Goal: Information Seeking & Learning: Learn about a topic

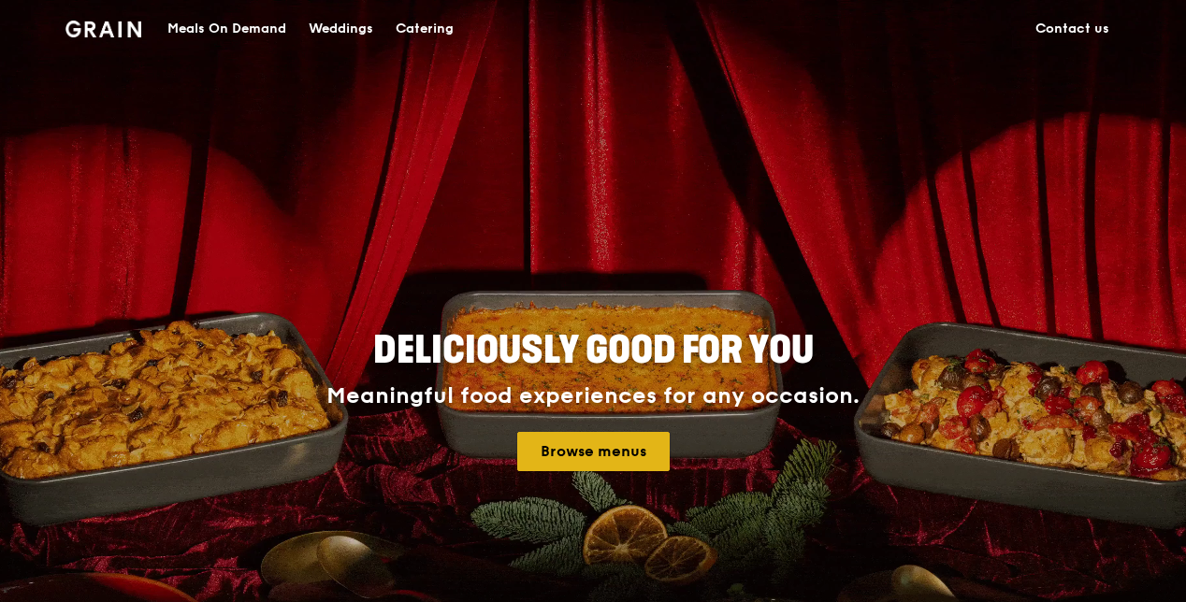
click at [615, 442] on link "Browse menus" at bounding box center [593, 451] width 152 height 39
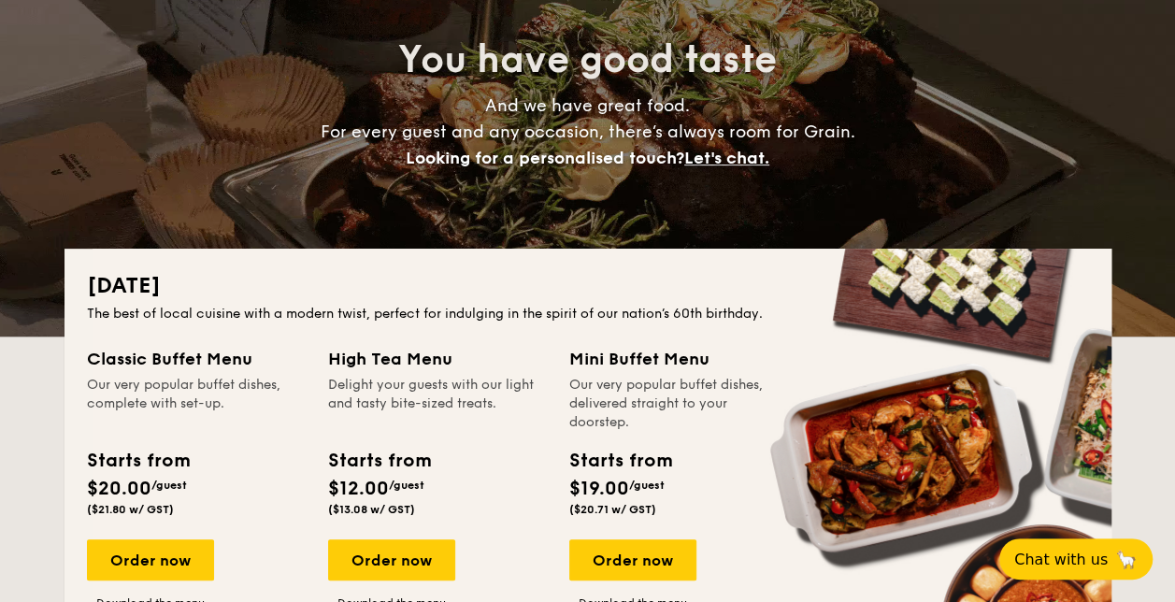
scroll to position [281, 0]
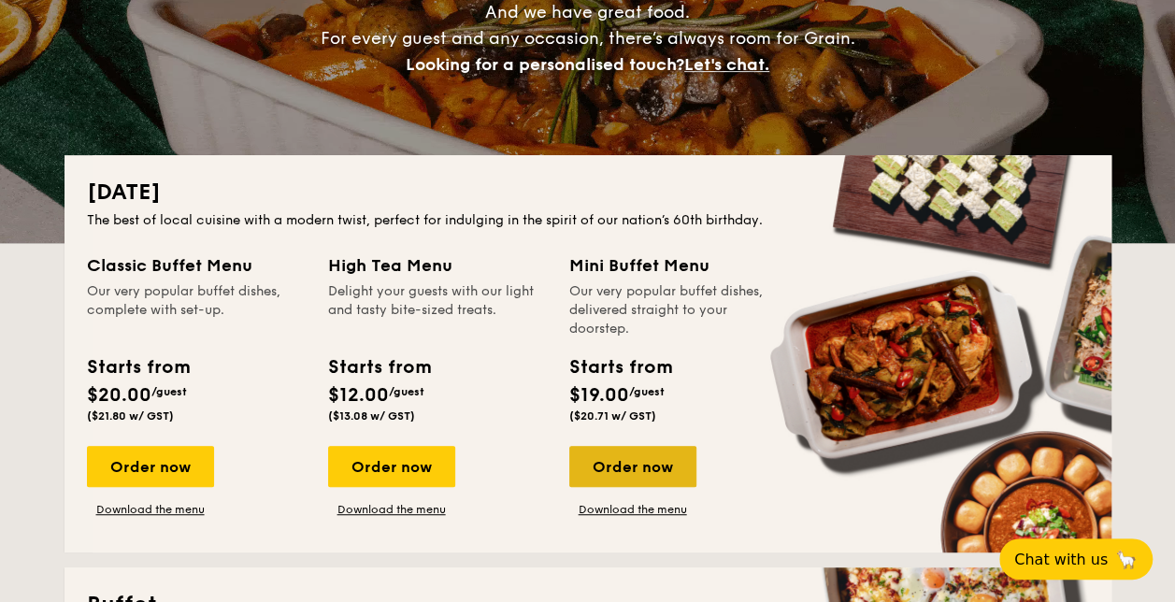
click at [626, 461] on div "Order now" at bounding box center [632, 466] width 127 height 41
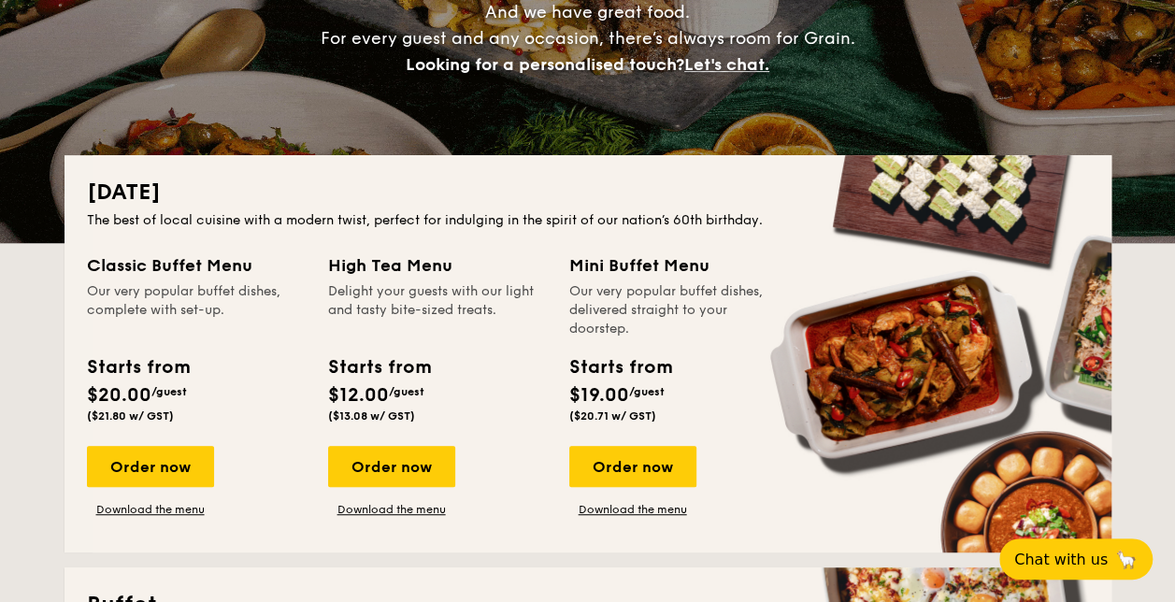
scroll to position [655, 0]
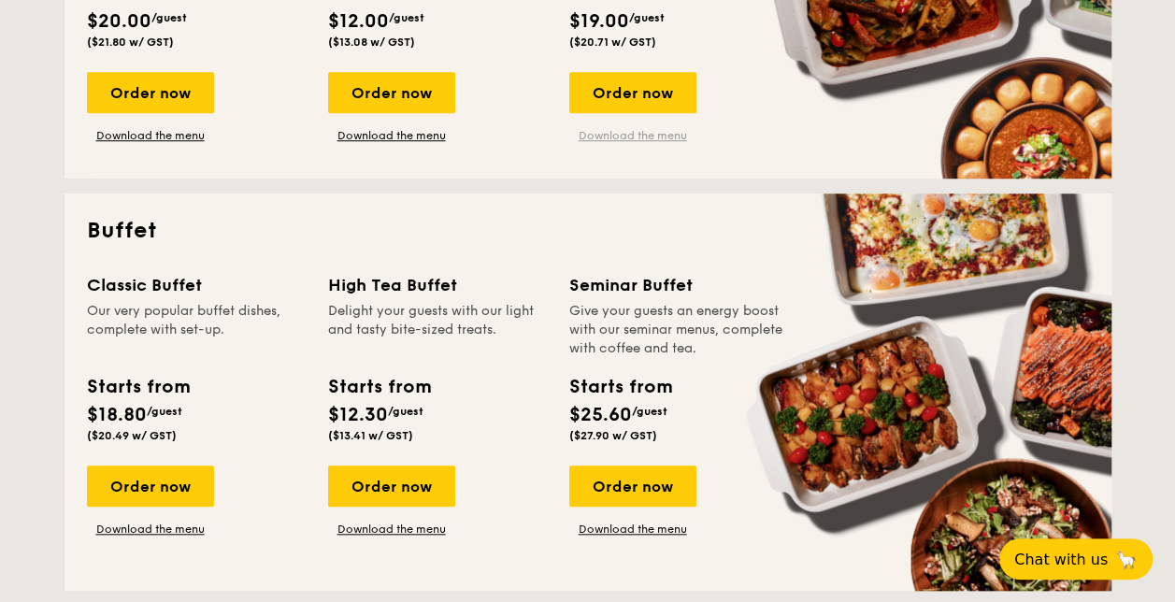
click at [654, 129] on link "Download the menu" at bounding box center [632, 135] width 127 height 15
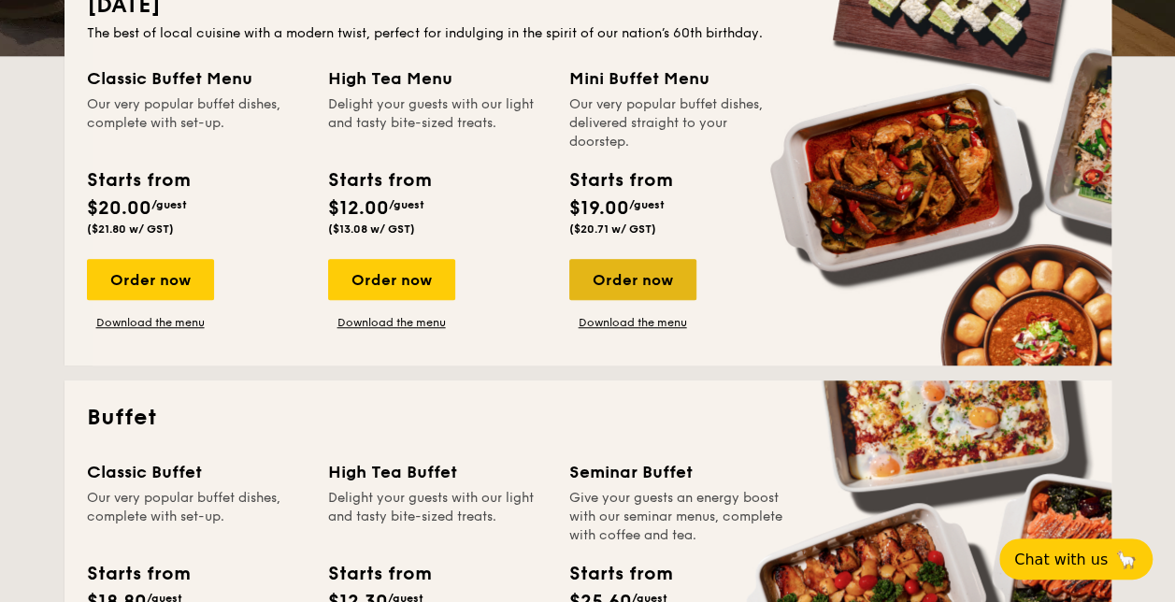
click at [647, 282] on div "Order now" at bounding box center [632, 279] width 127 height 41
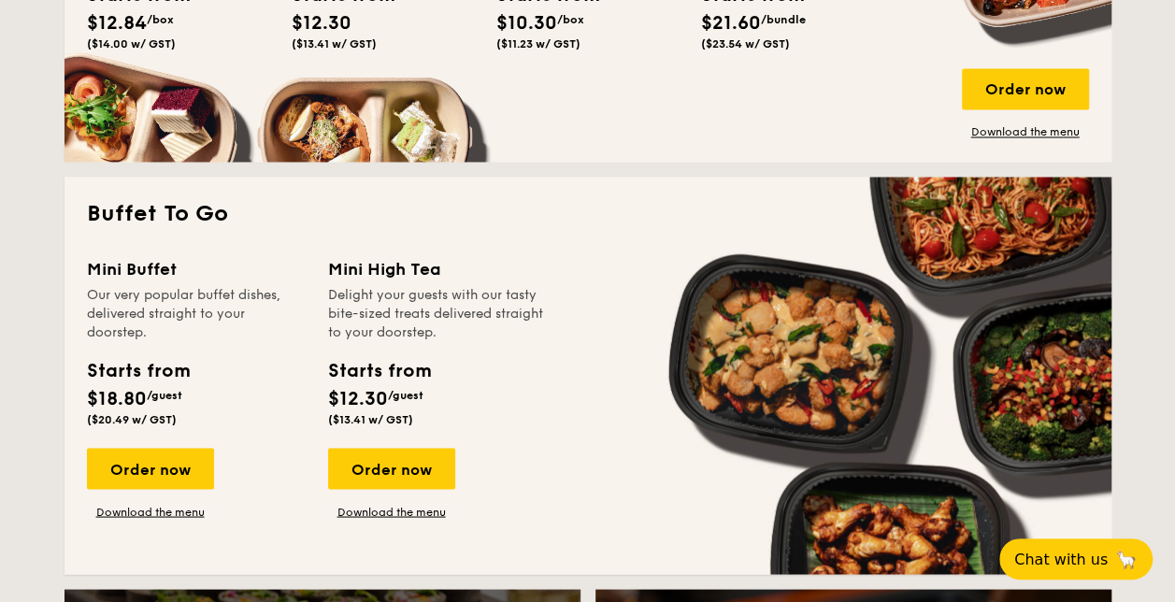
scroll to position [1590, 0]
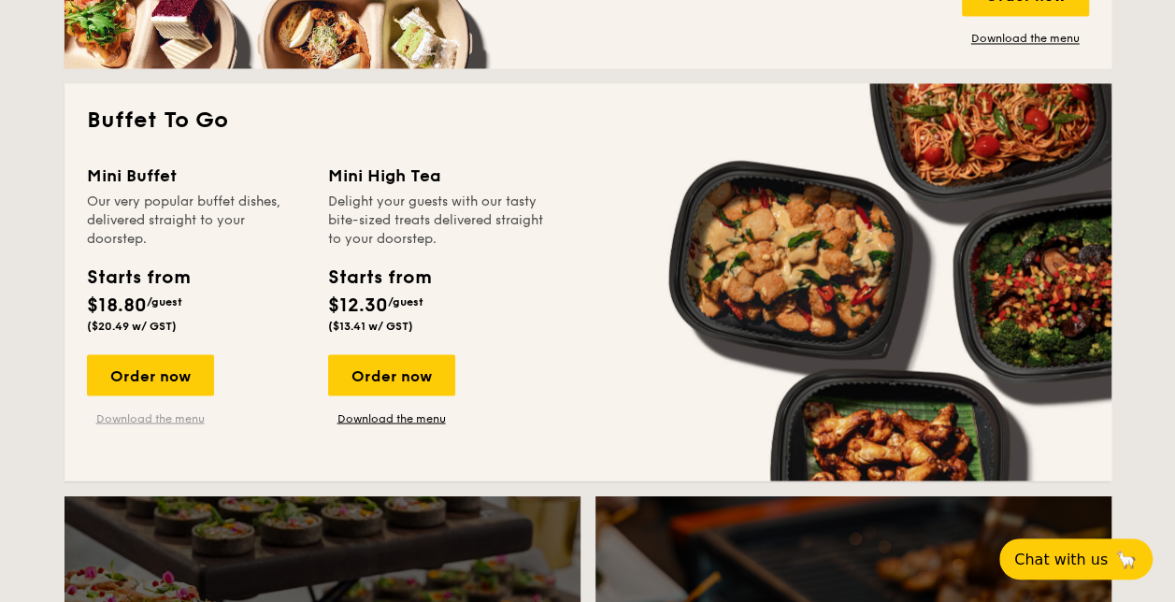
click at [173, 412] on link "Download the menu" at bounding box center [150, 417] width 127 height 15
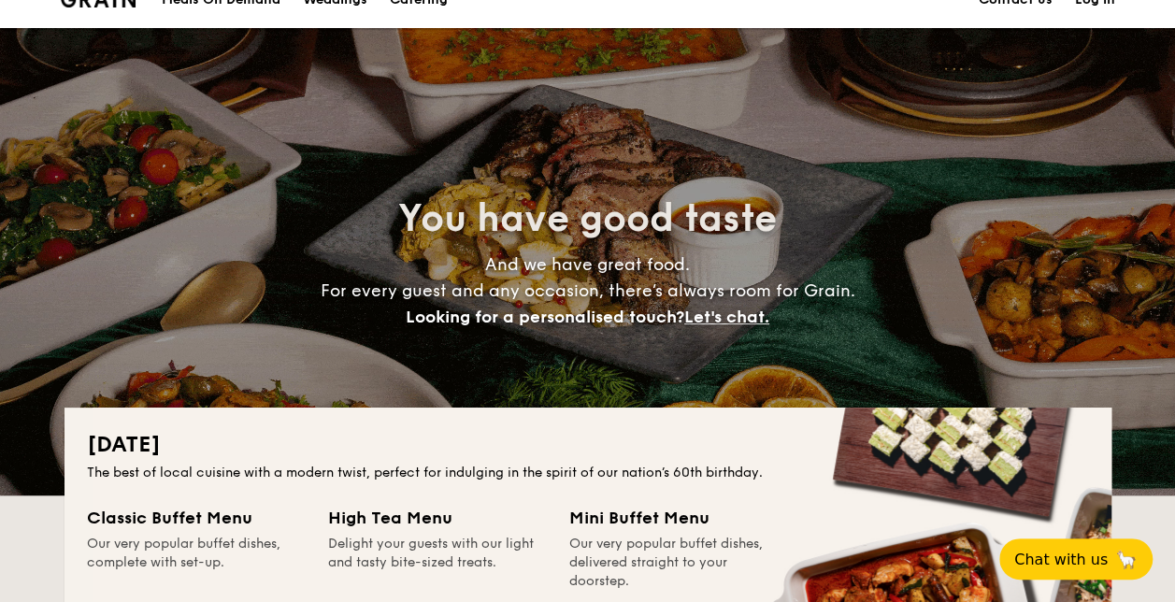
scroll to position [0, 0]
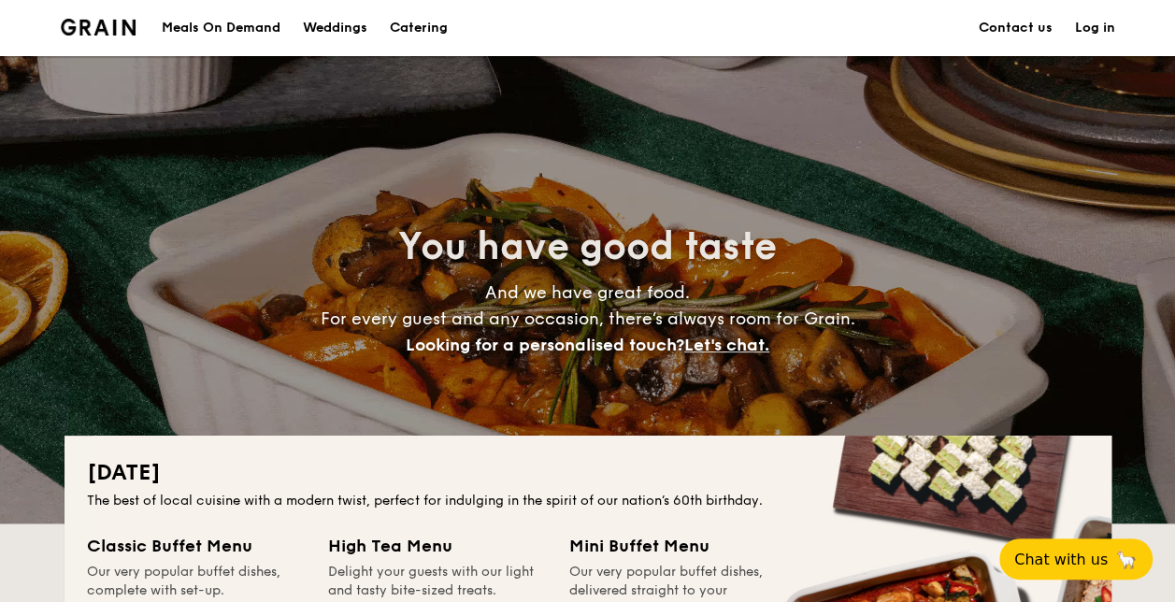
click at [1027, 16] on link "Contact us" at bounding box center [1016, 28] width 74 height 56
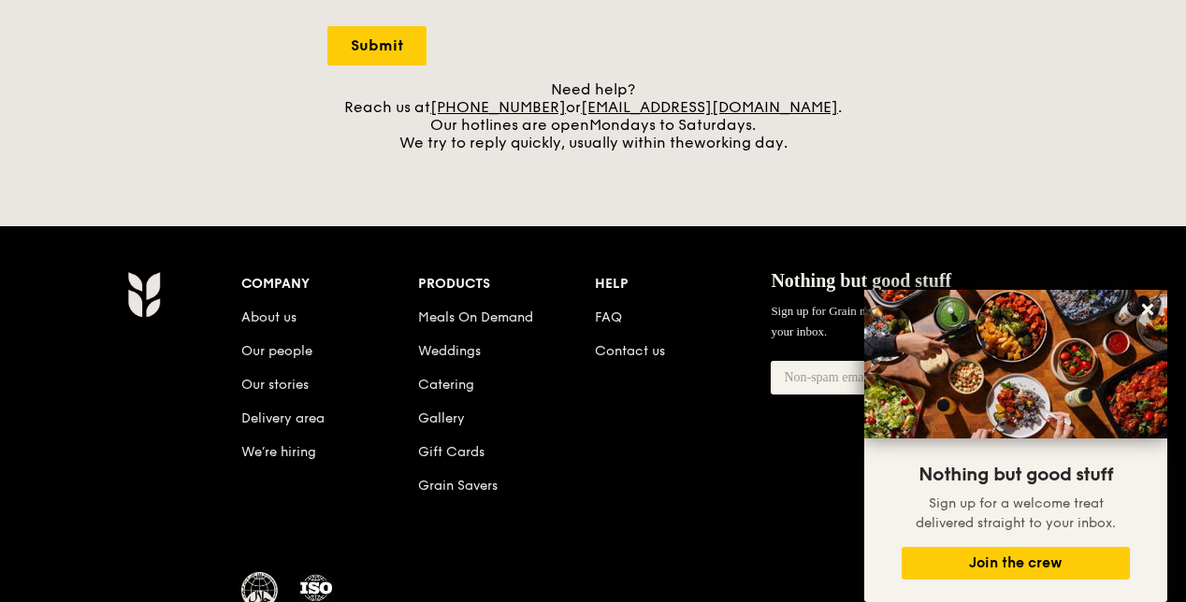
scroll to position [903, 0]
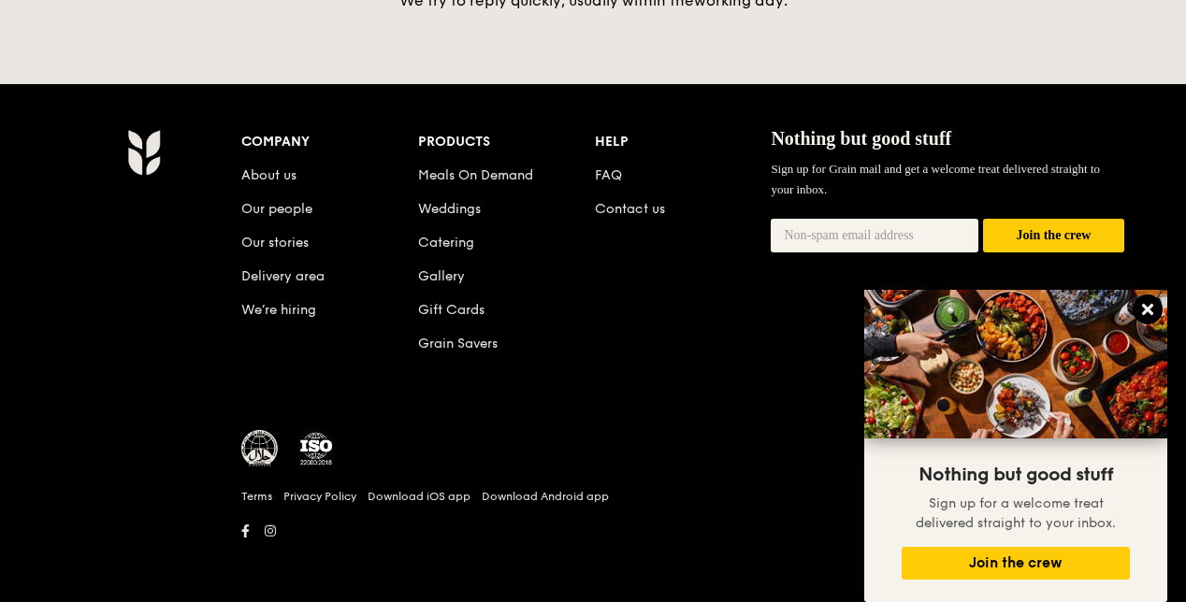
click at [1158, 309] on button at bounding box center [1147, 310] width 30 height 30
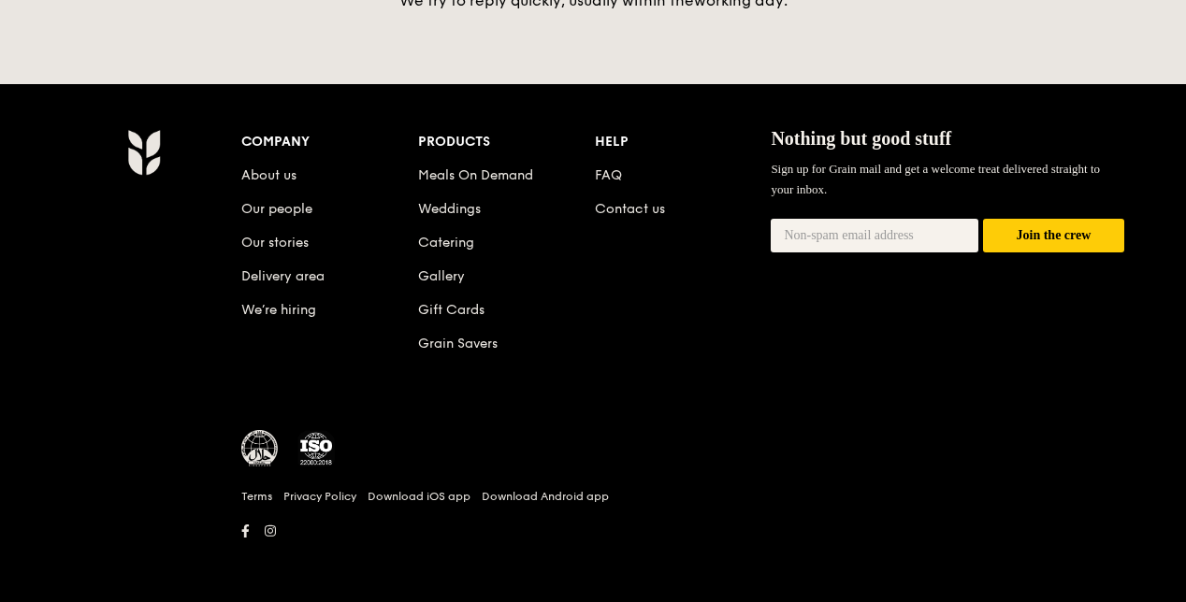
click at [299, 171] on li "About us" at bounding box center [329, 172] width 177 height 34
click at [283, 169] on link "About us" at bounding box center [268, 175] width 55 height 16
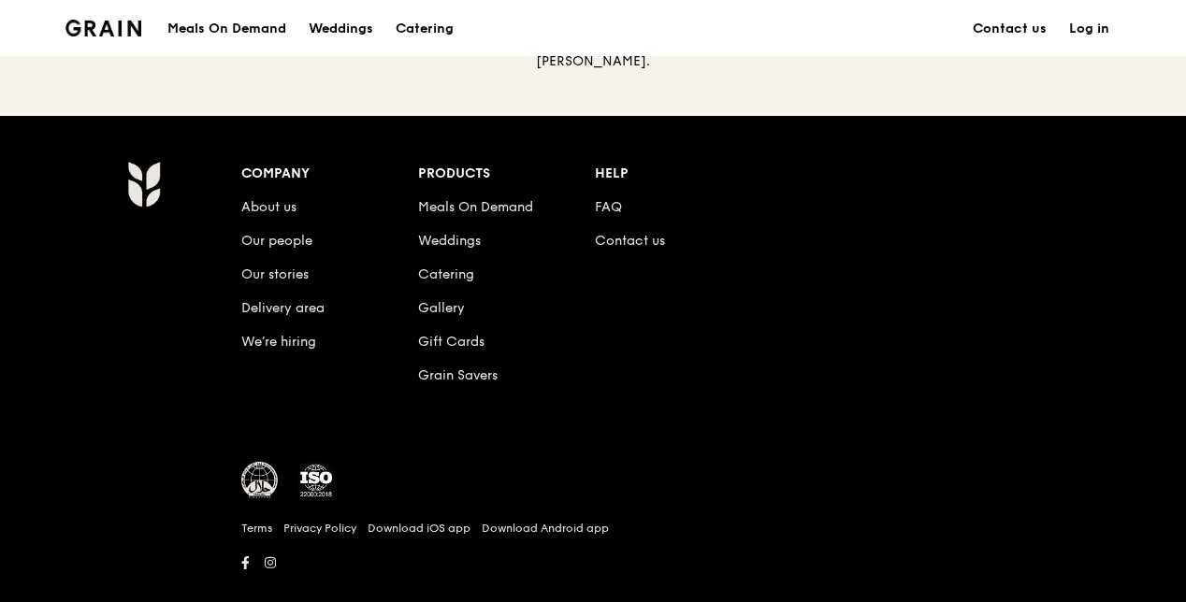
scroll to position [2149, 0]
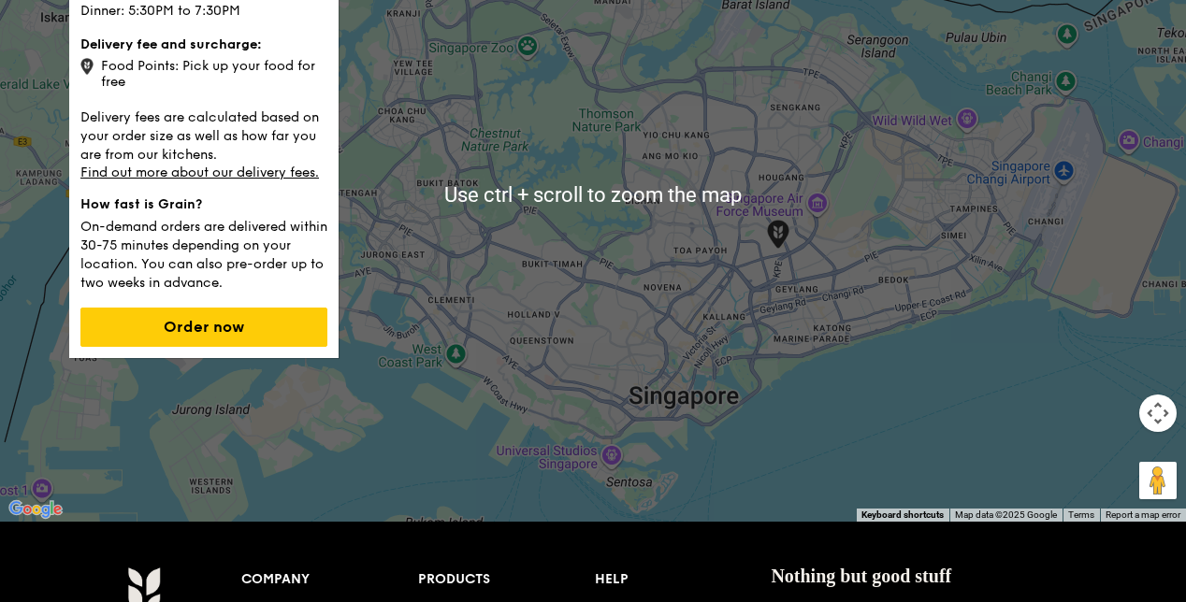
scroll to position [187, 0]
